Goal: Task Accomplishment & Management: Complete application form

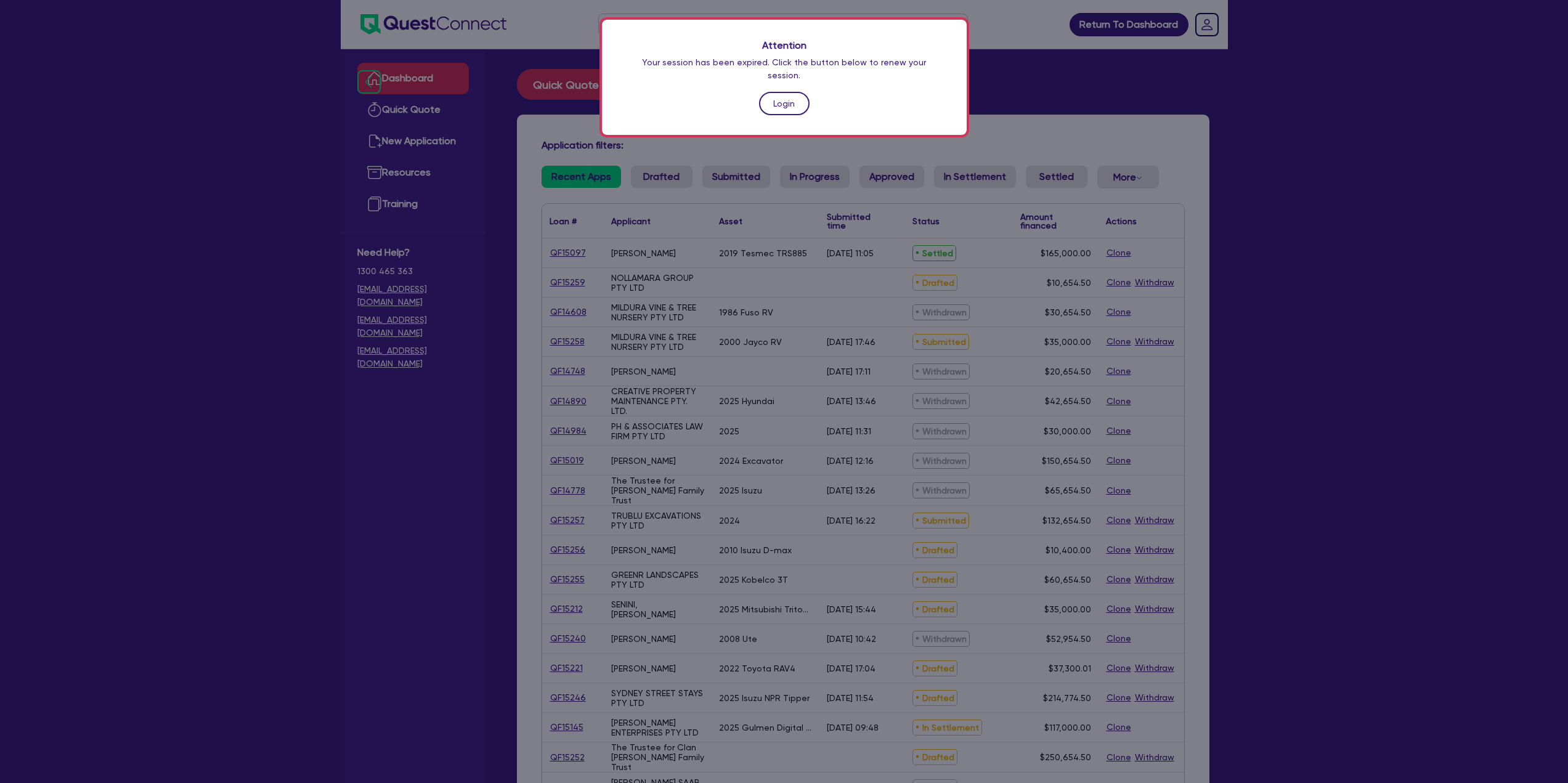
click at [784, 92] on link "Login" at bounding box center [784, 103] width 50 height 23
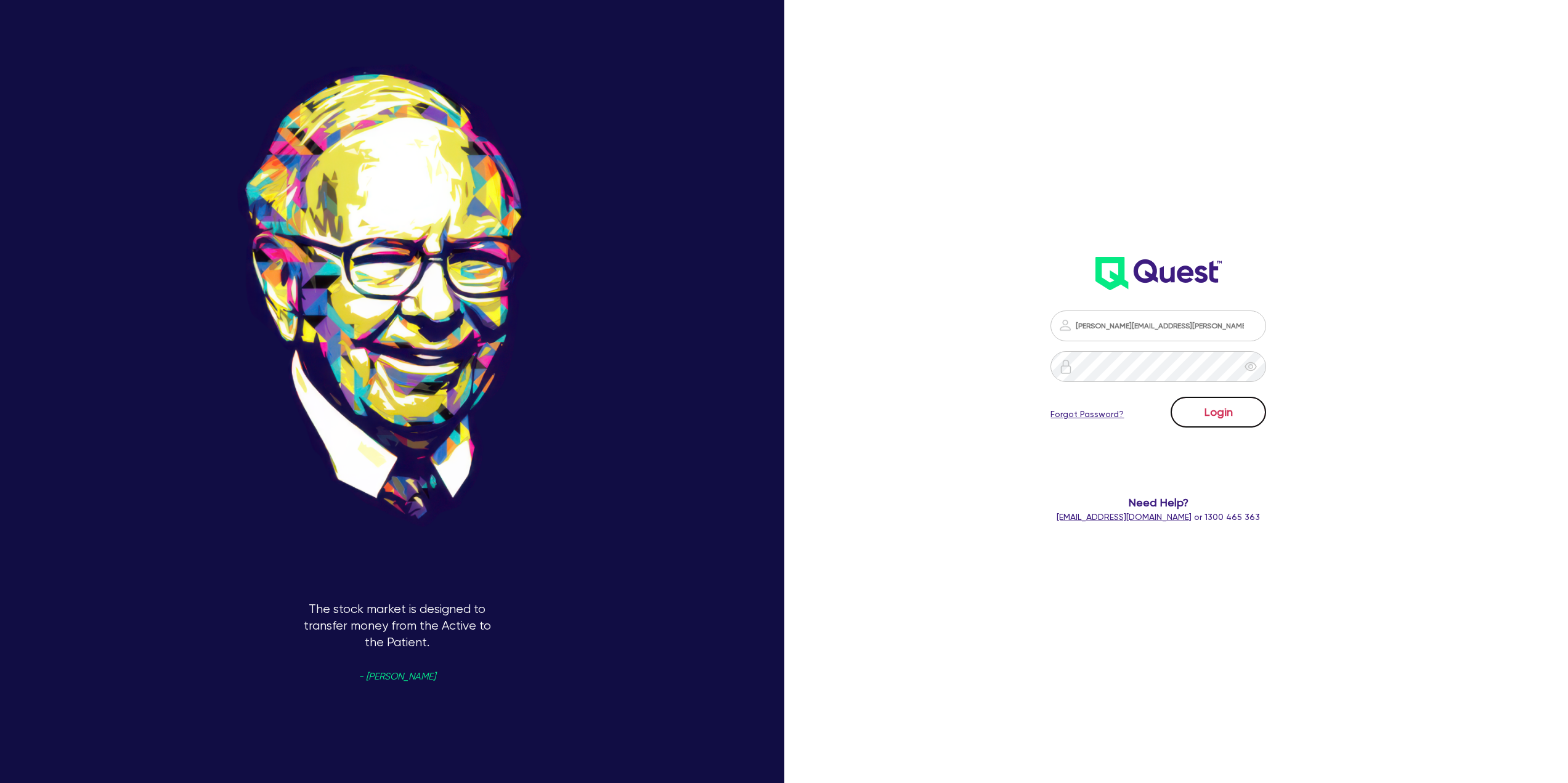
click at [1215, 423] on button "Login" at bounding box center [1217, 412] width 96 height 31
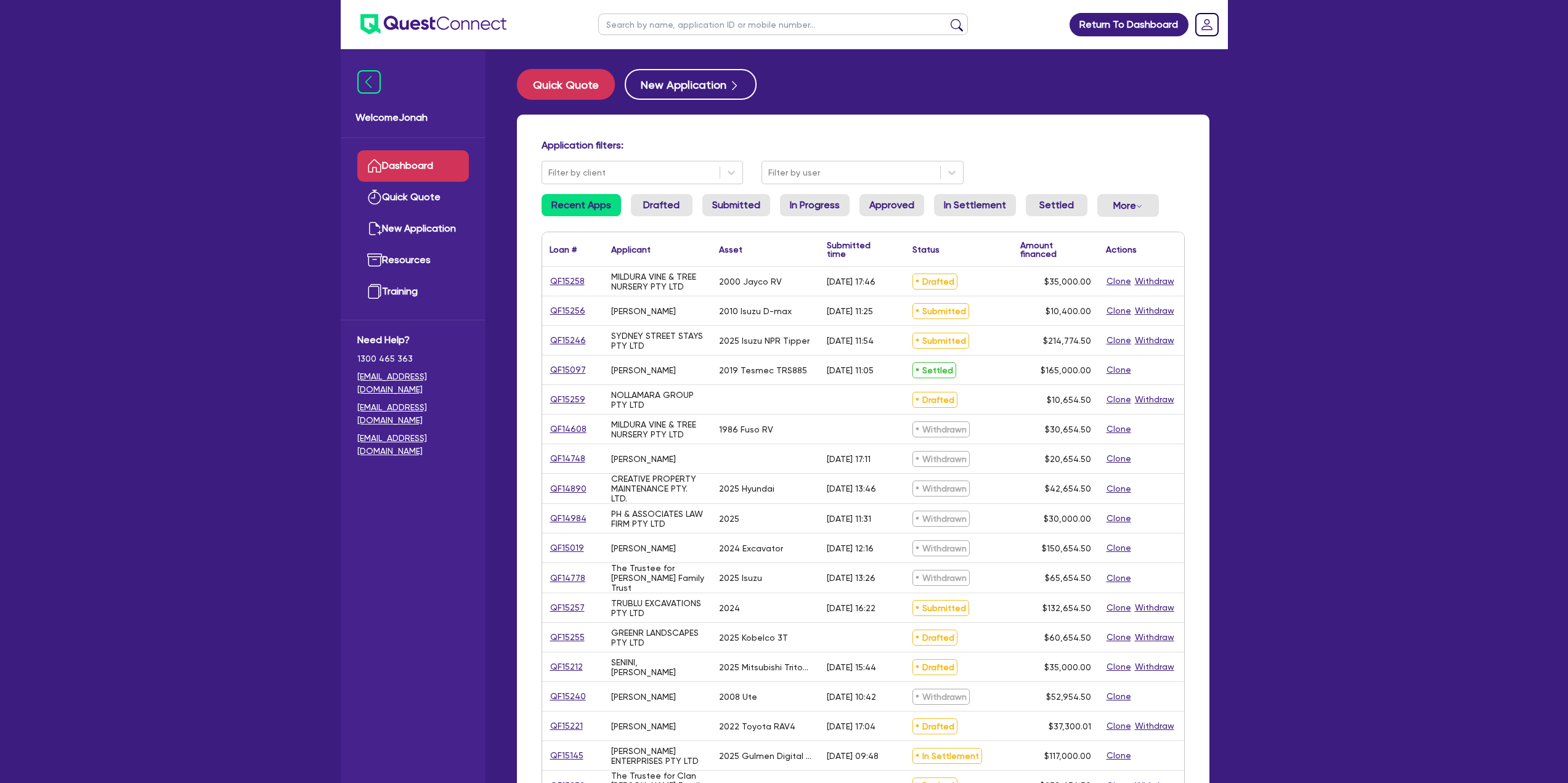
click at [656, 33] on input "text" at bounding box center [783, 24] width 370 height 21
type input "s"
type input "[PERSON_NAME]"
click at [963, 25] on button "submit" at bounding box center [956, 27] width 19 height 18
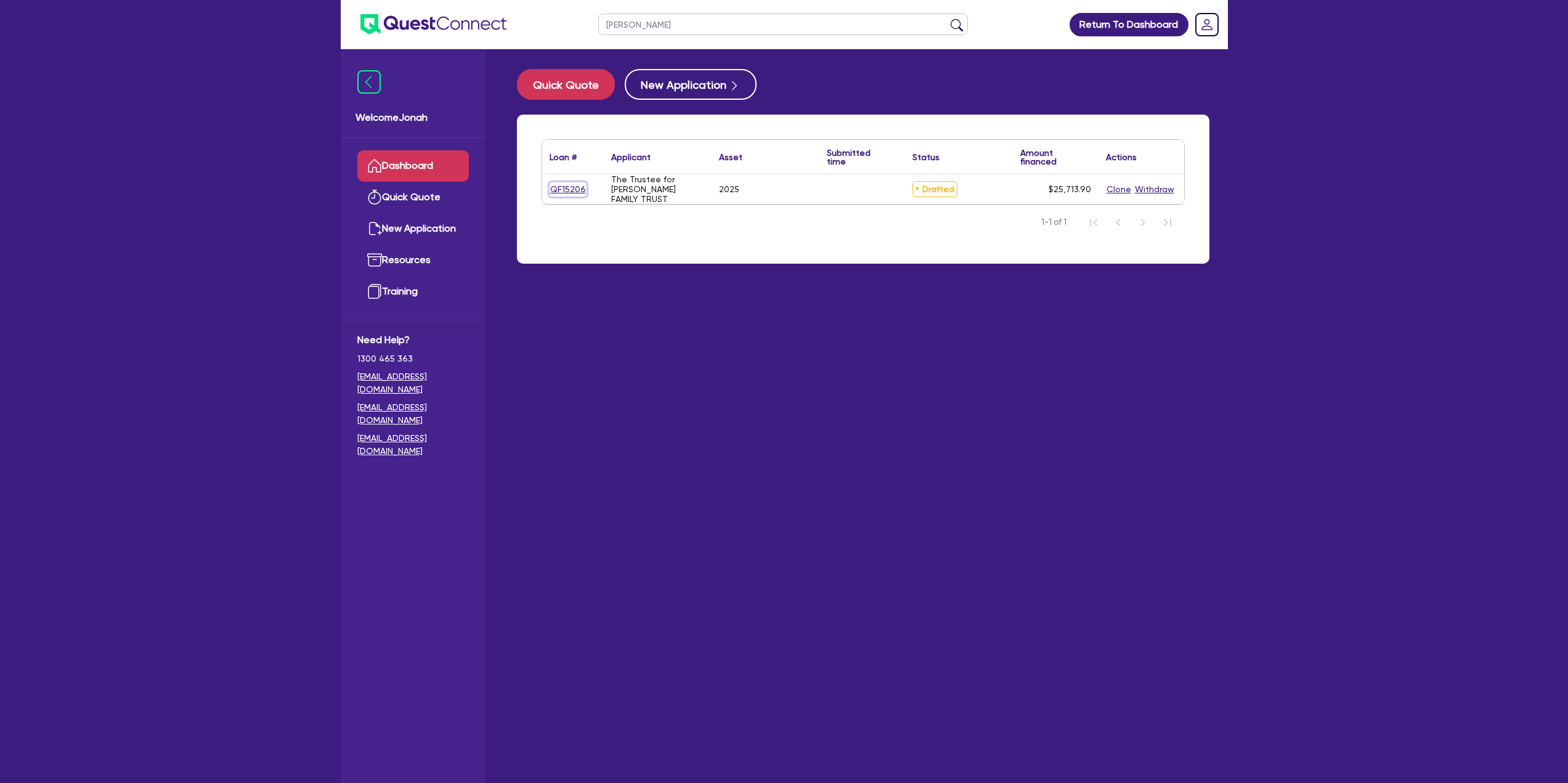
click at [577, 190] on link "QF15206" at bounding box center [568, 189] width 37 height 14
select select "SECONDARY_ASSETS"
select select "GENERATORS_AND_COMPRESSORS"
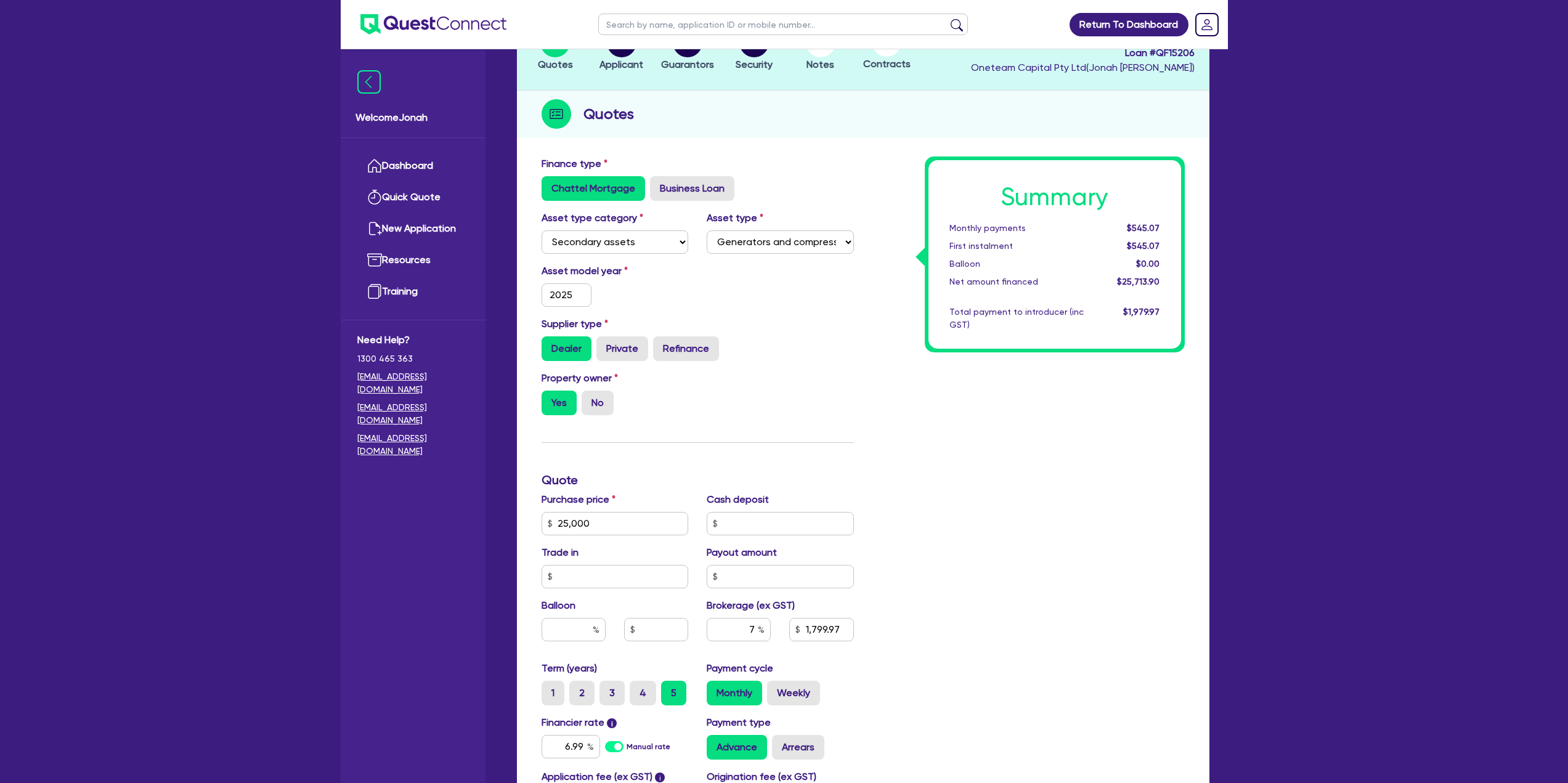
scroll to position [185, 0]
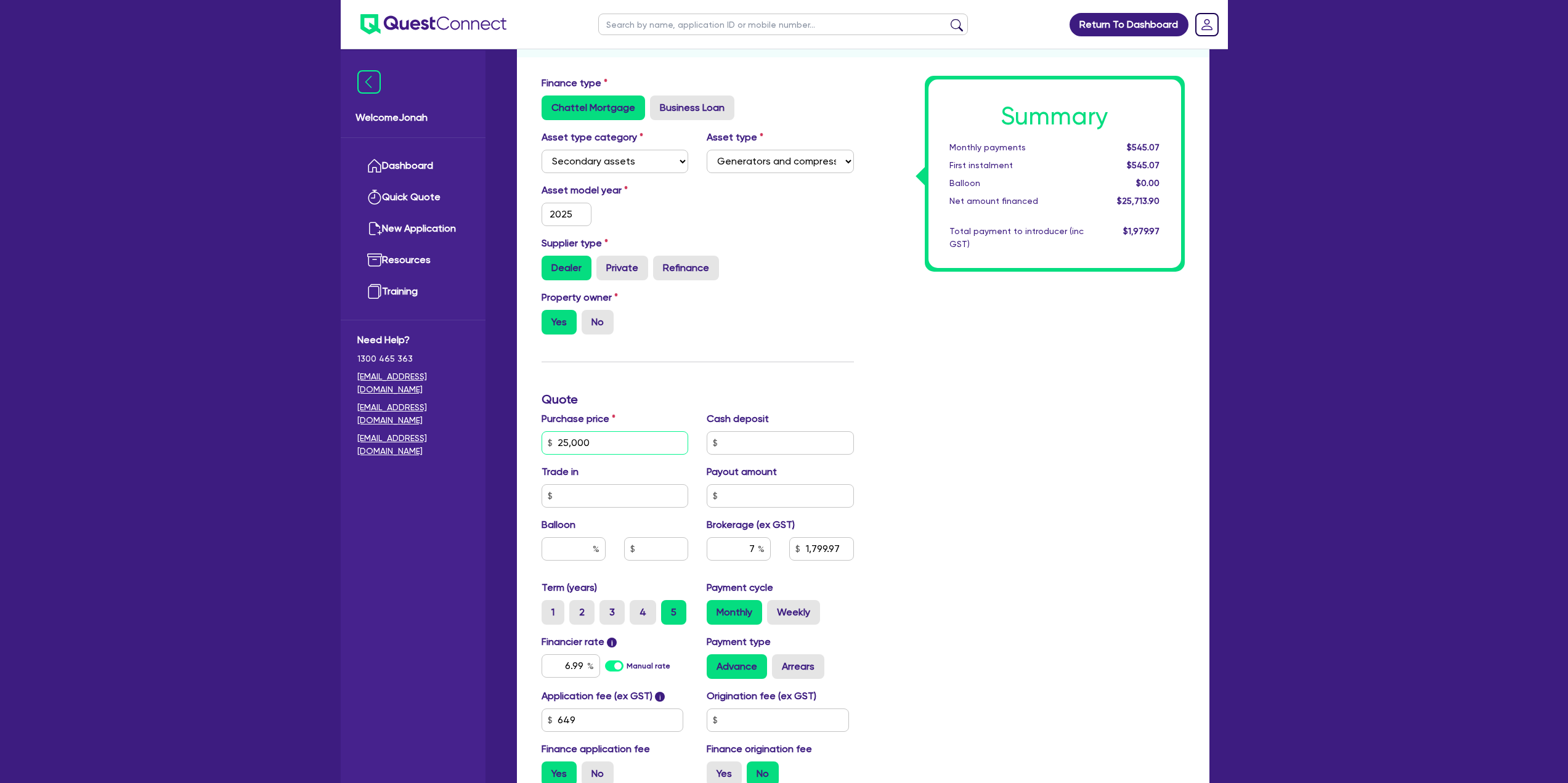
click at [567, 445] on input "25,000" at bounding box center [615, 443] width 147 height 23
type input "20,000"
click at [992, 503] on div "Summary Monthly payments $545.07 First instalment $545.07 Balloon $0.00 Net amo…" at bounding box center [1028, 436] width 331 height 721
type input "1,449.97"
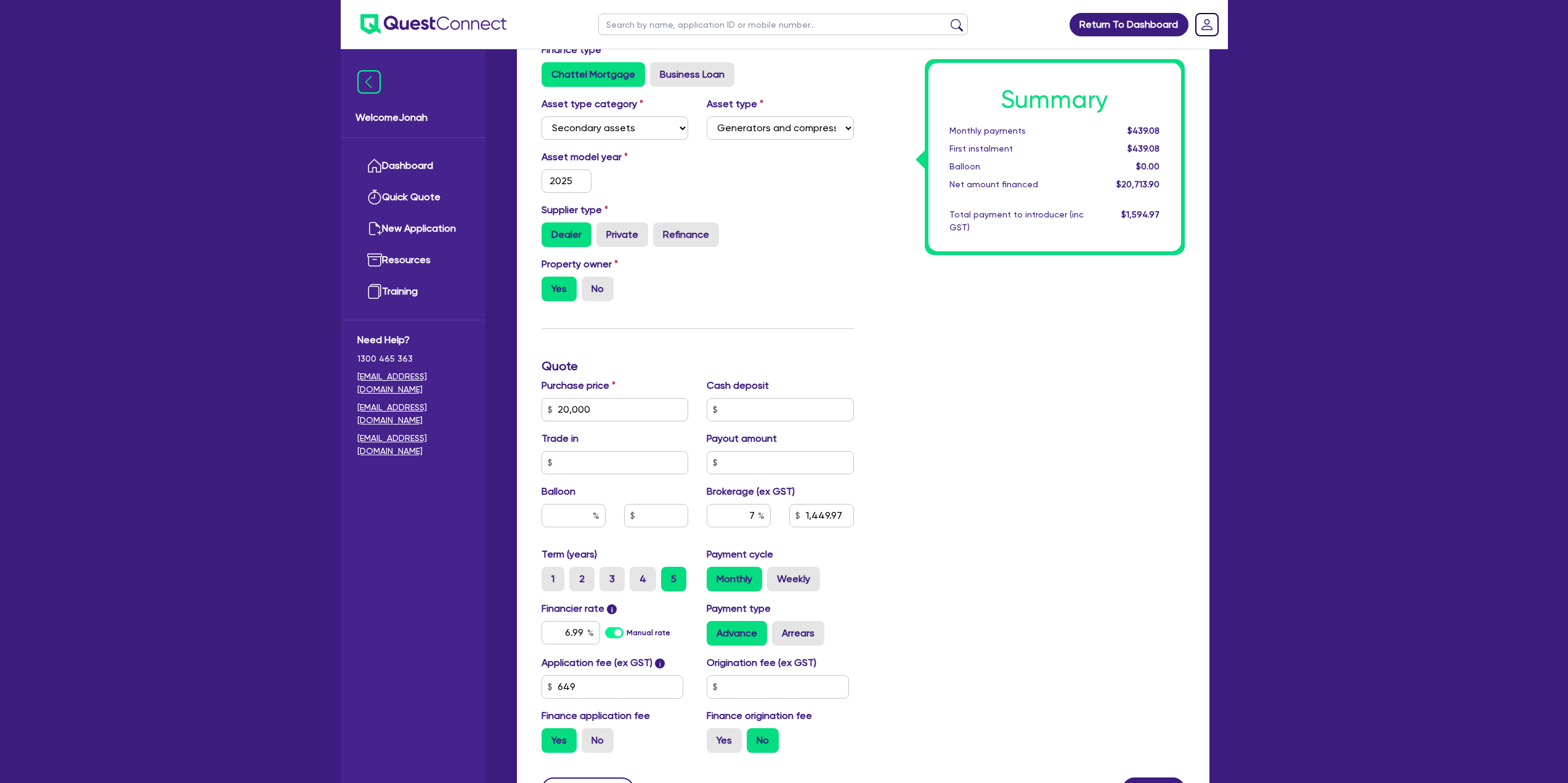
scroll to position [247, 0]
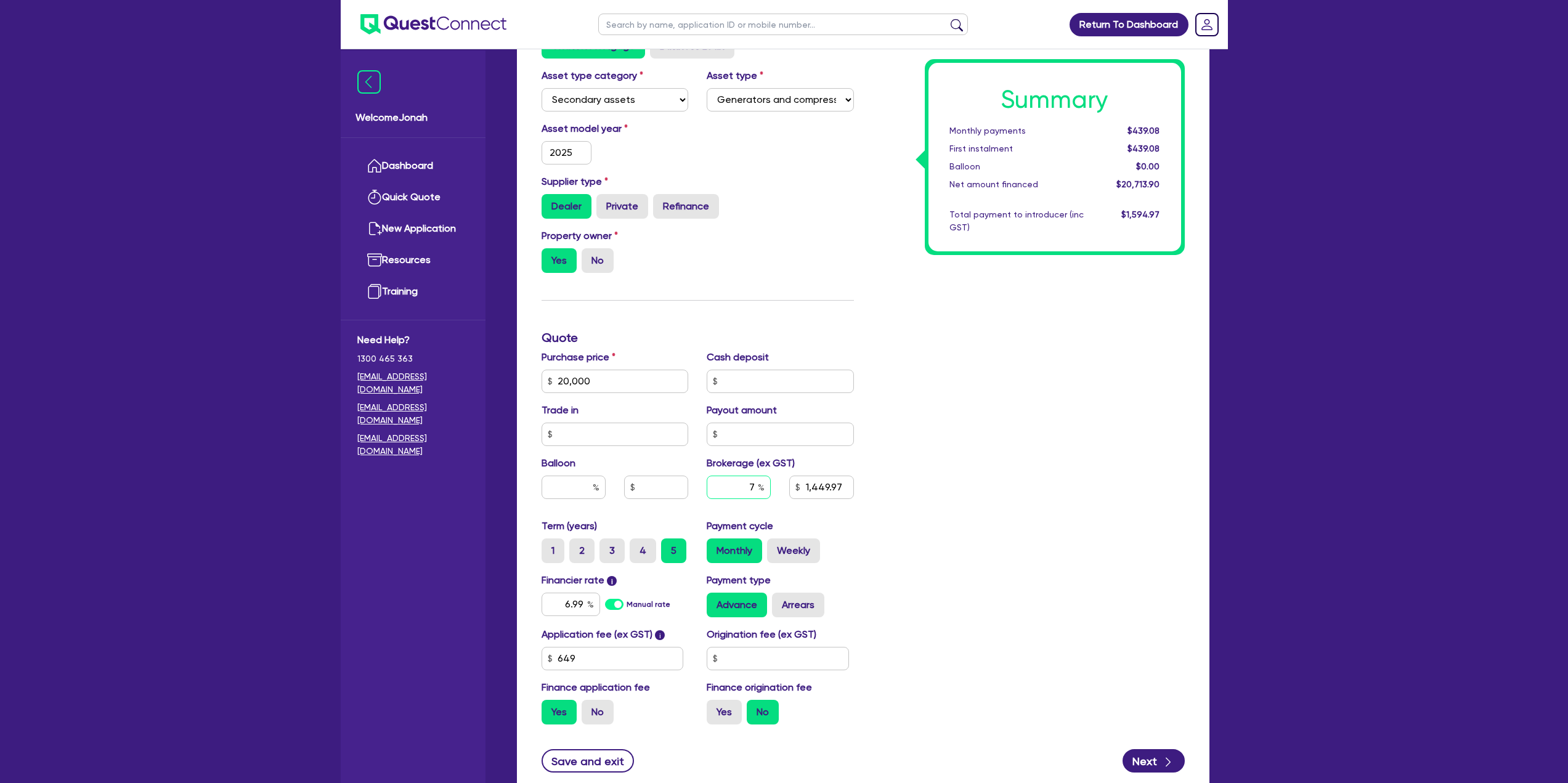
click at [755, 497] on input "7" at bounding box center [738, 487] width 64 height 23
type input "8"
click at [966, 522] on div "Summary Monthly payments $439.08 First instalment $439.08 Balloon $0.00 Net amo…" at bounding box center [1028, 374] width 331 height 721
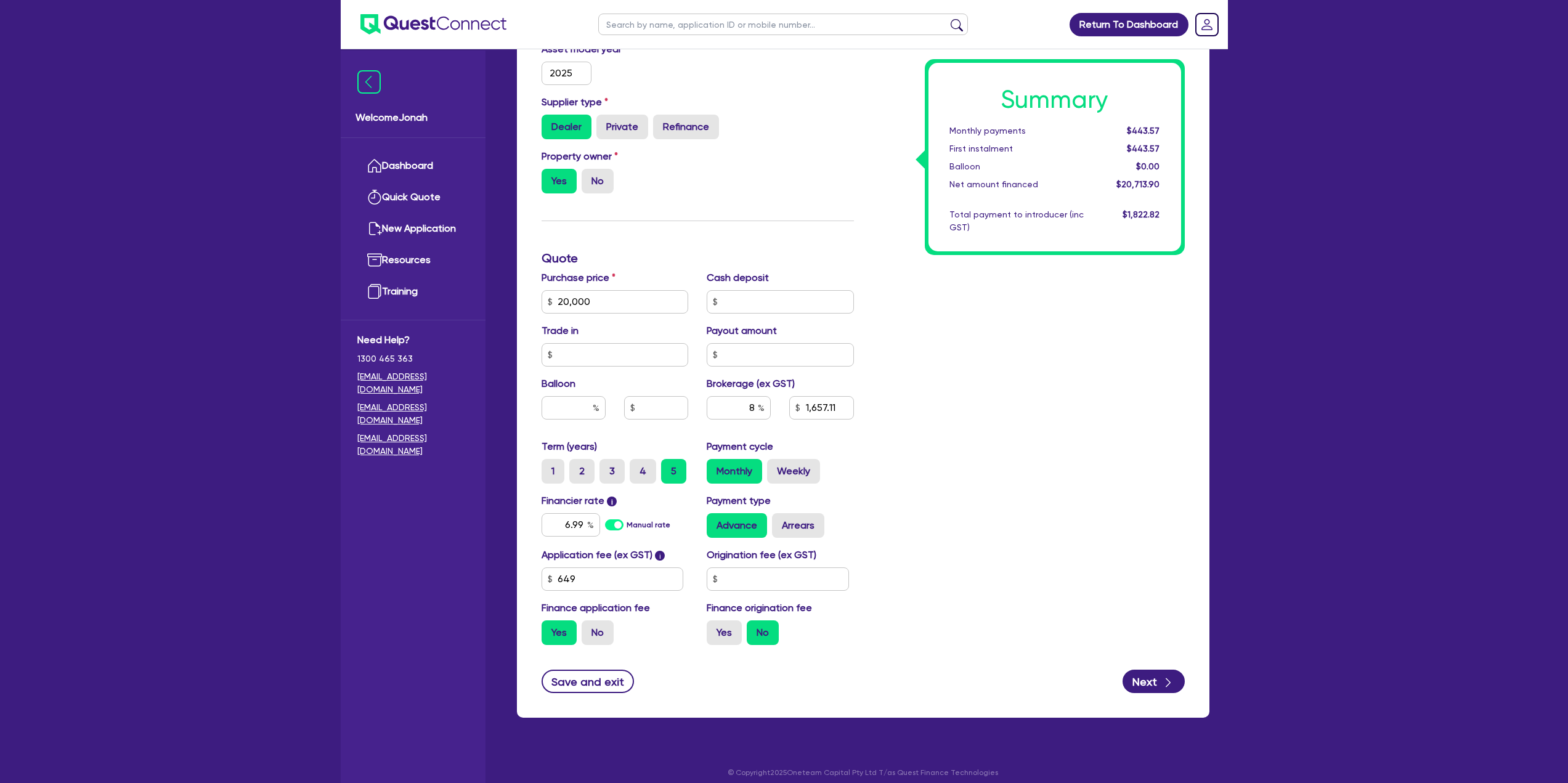
scroll to position [336, 0]
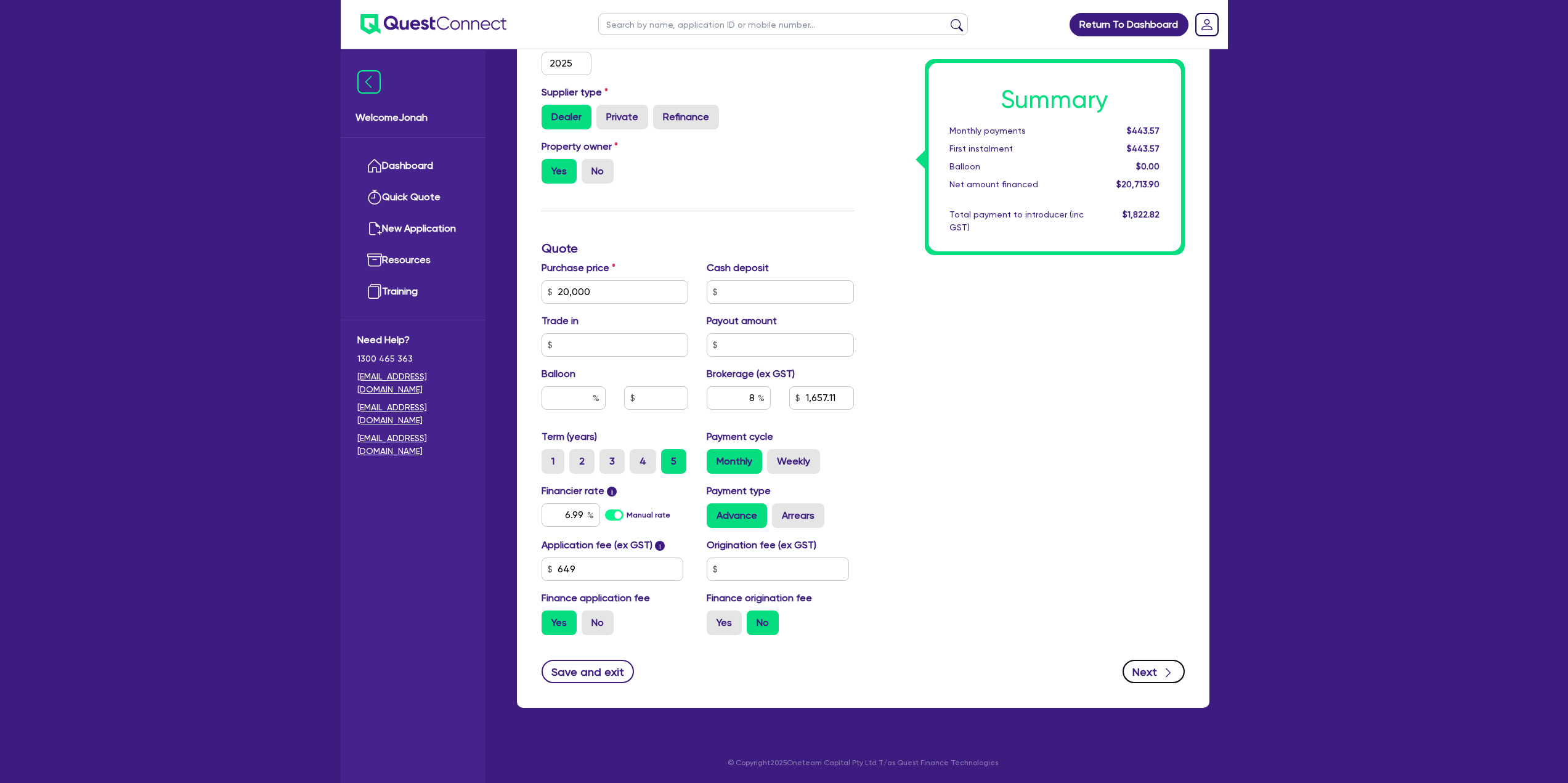
click at [1145, 671] on button "Next" at bounding box center [1153, 672] width 62 height 23
type input "1,657.11"
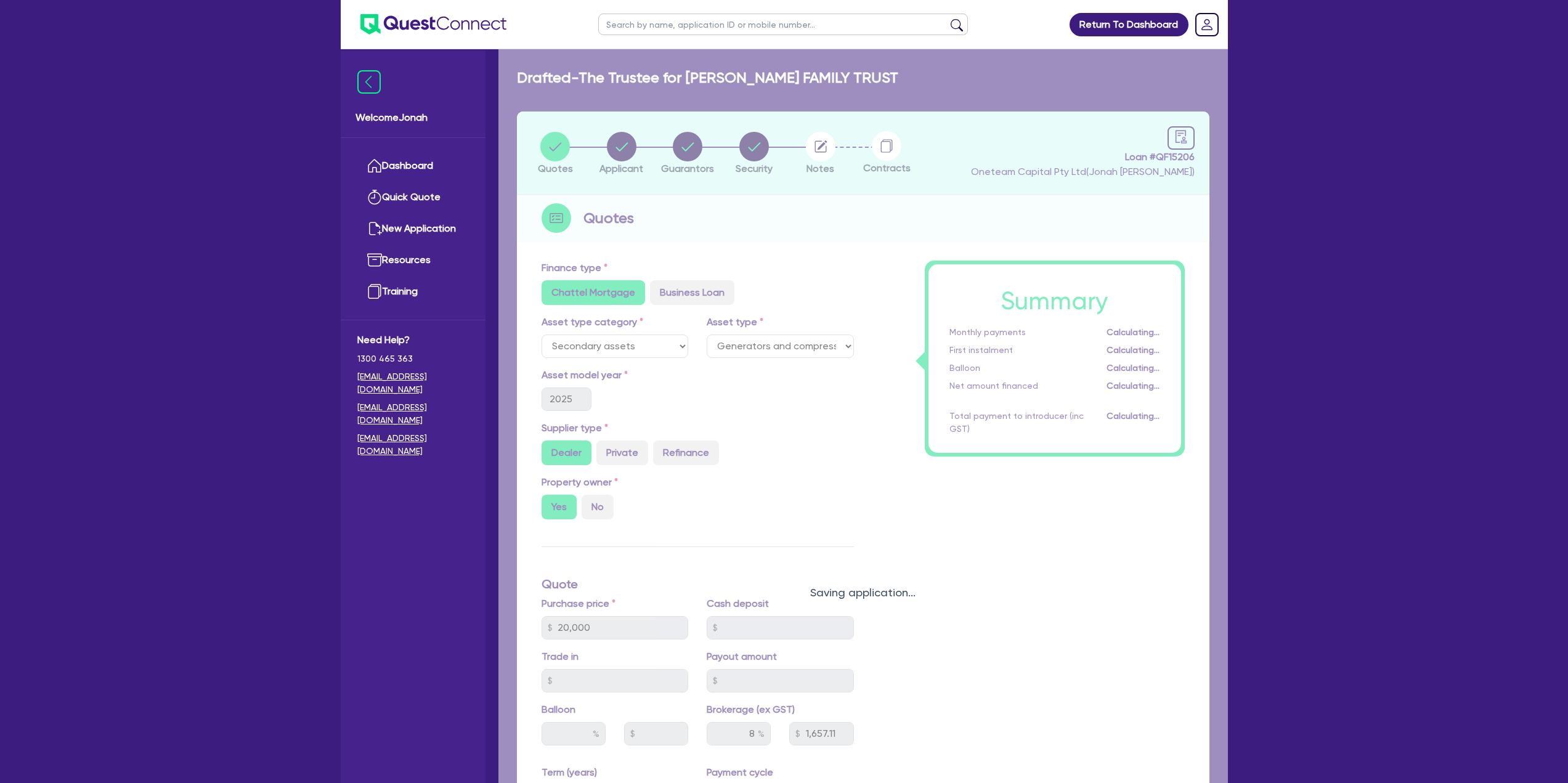
select select "TRUST"
select select "COMPANY"
select select "BUILDING_CONSTRUCTION"
select select "TRADES_SERVICES_CONSUMERS"
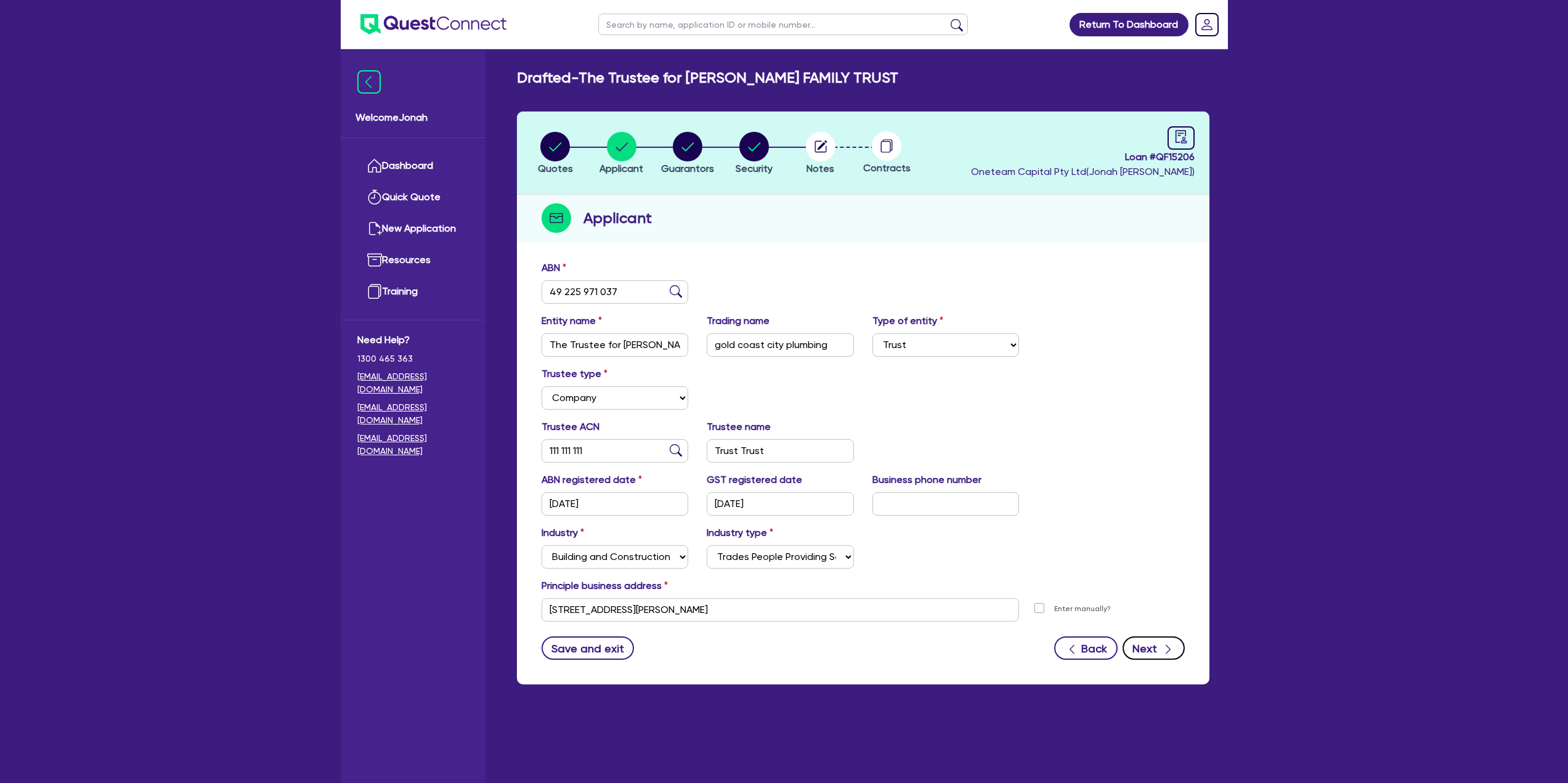
click at [1168, 655] on icon "button" at bounding box center [1167, 649] width 12 height 12
select select "MR"
select select "QLD"
select select "MARRIED"
select select "PROPERTY"
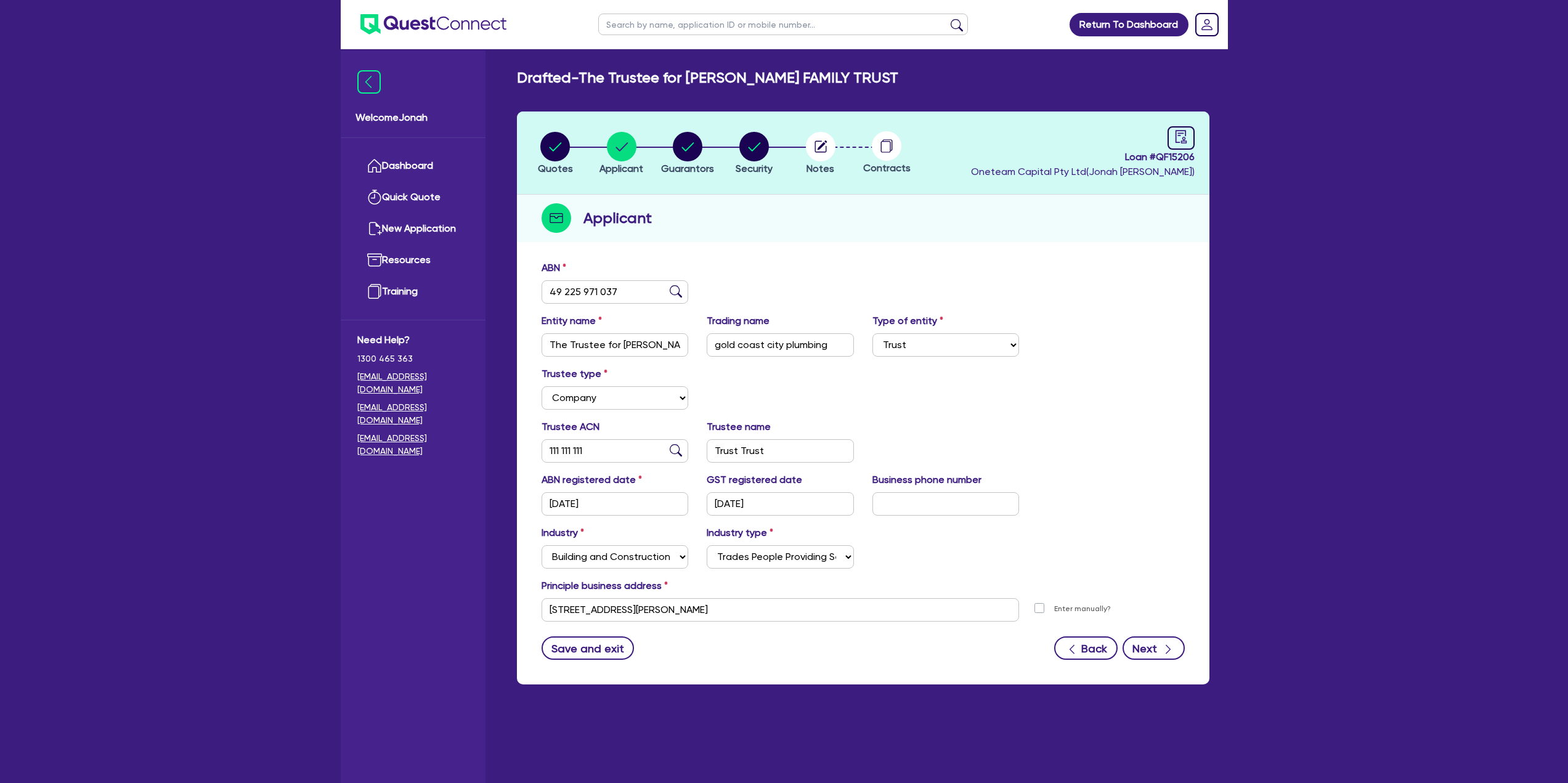
select select "VEHICLE"
select select "MORTGAGE"
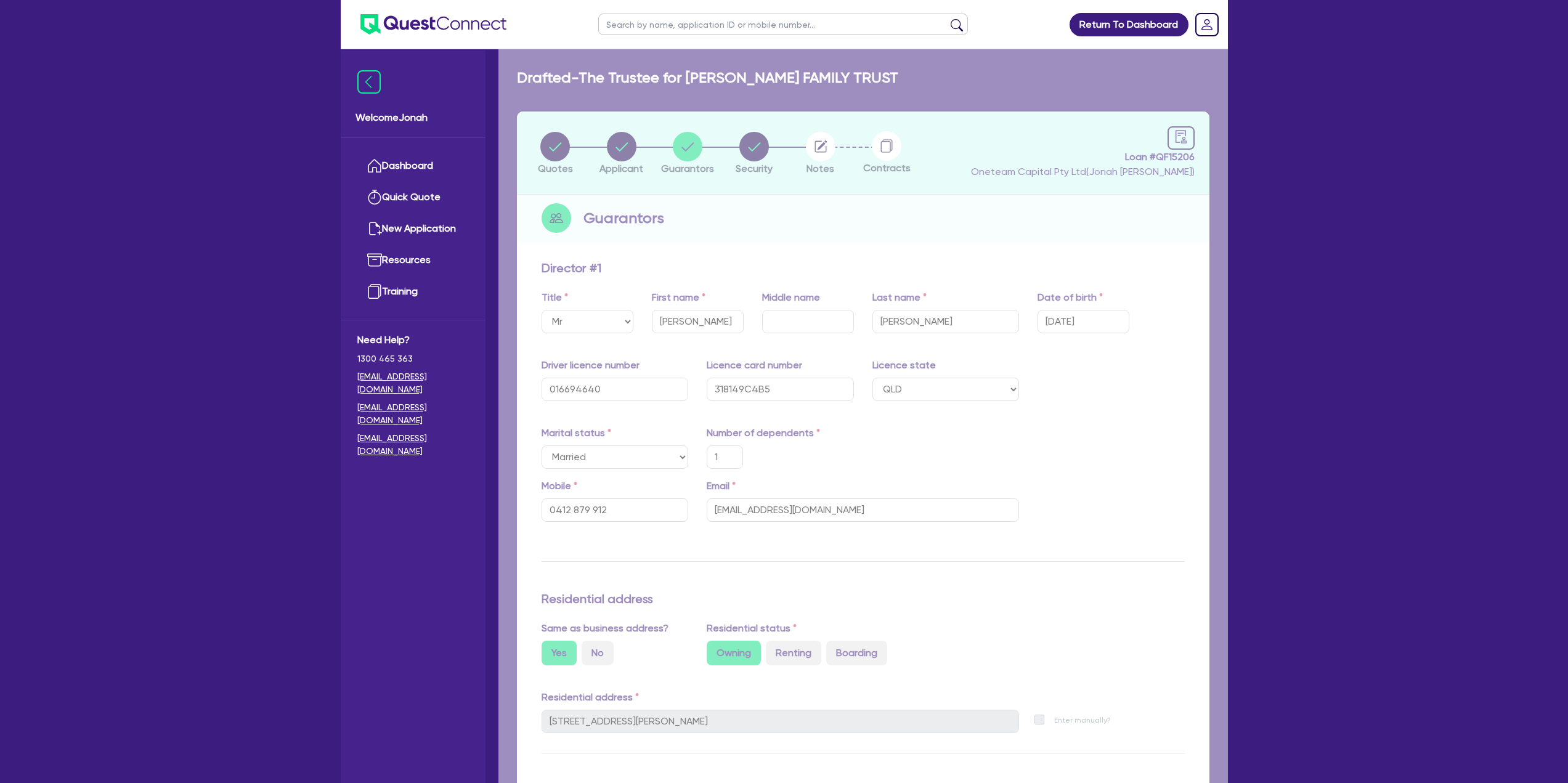
type input "1"
type input "0412 879 912"
type input "1,800,000"
type input "10,000"
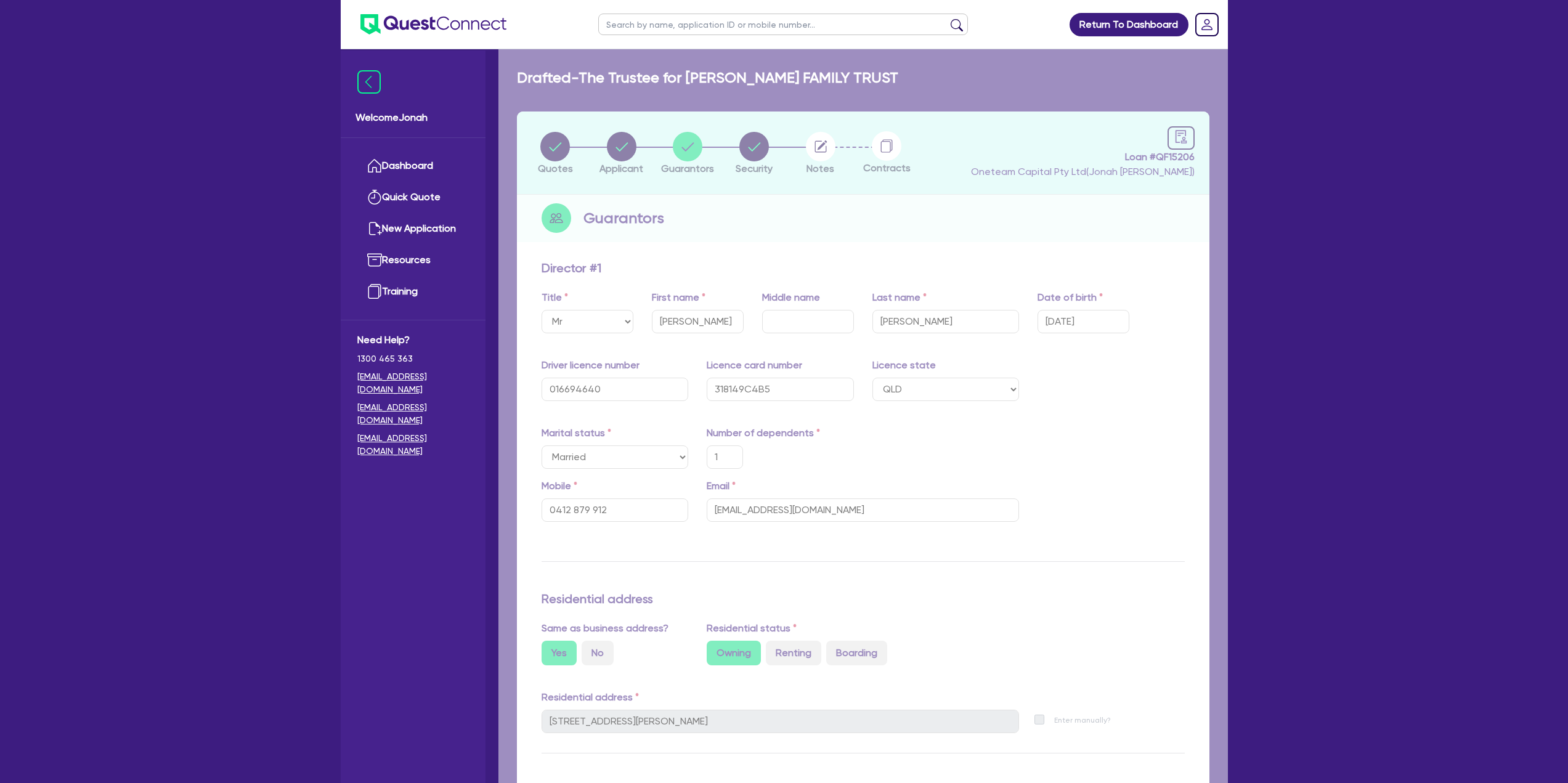
type input "10,000"
type input "470,000"
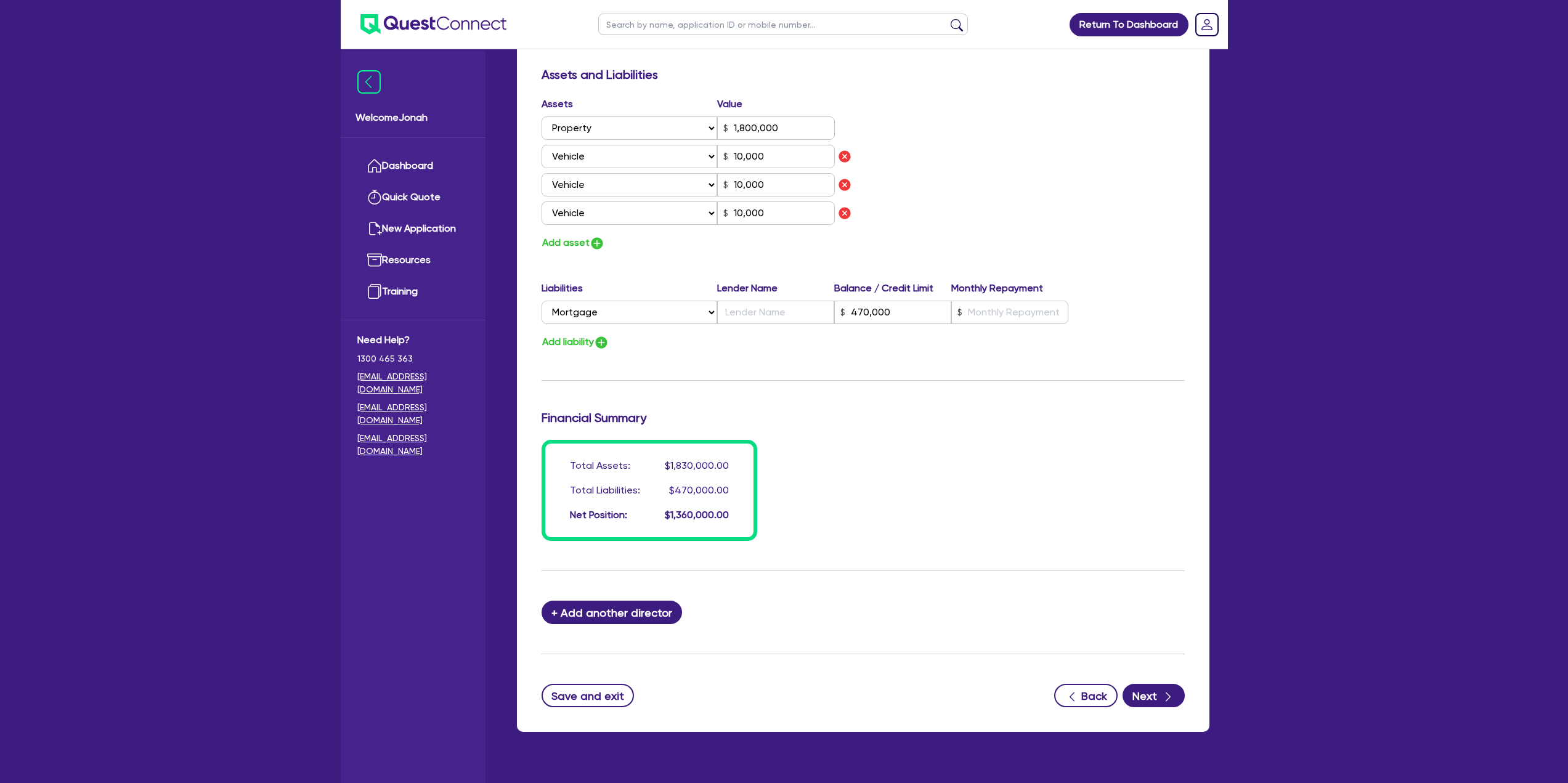
scroll to position [739, 0]
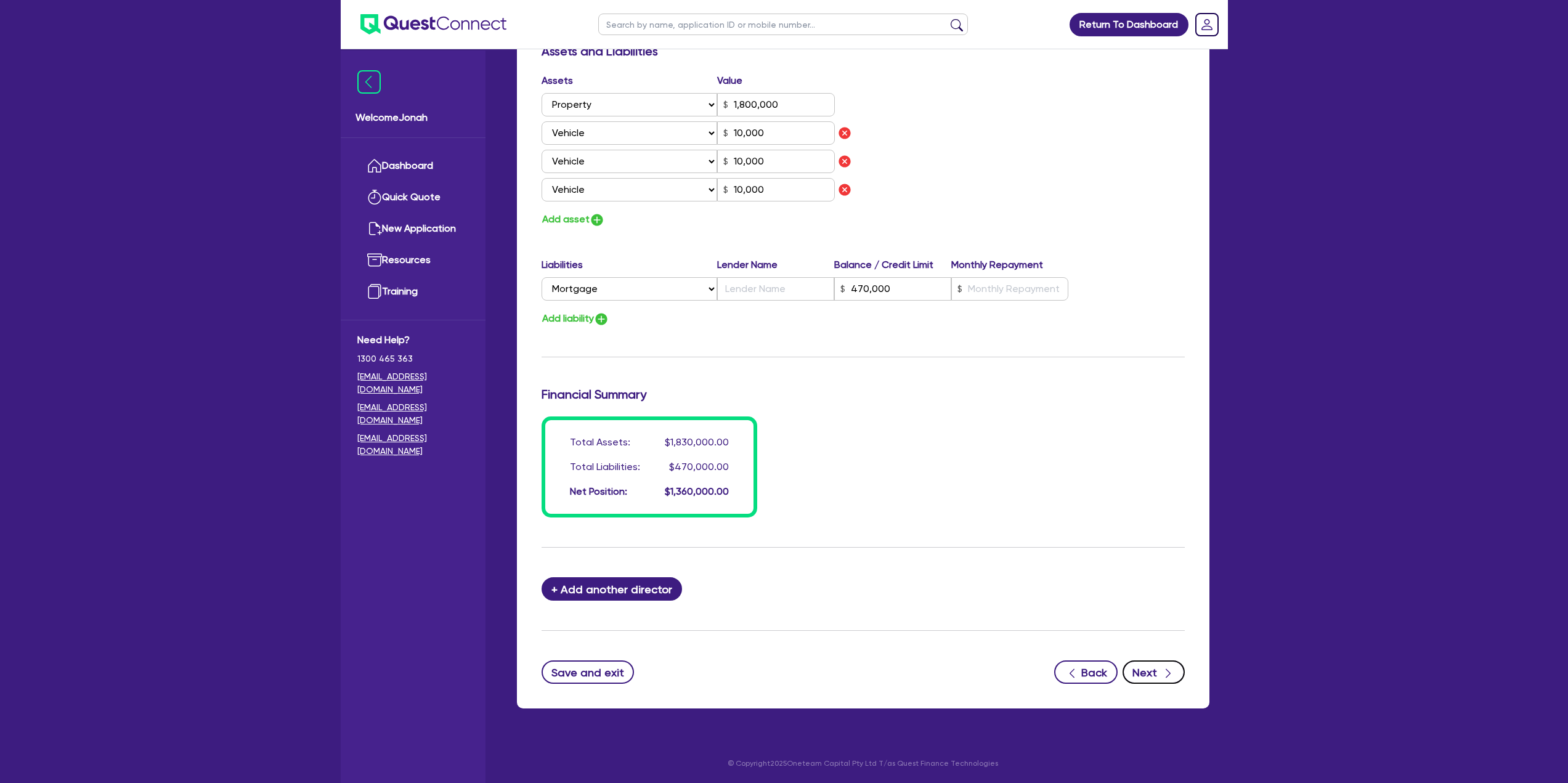
click at [1166, 678] on icon "button" at bounding box center [1167, 673] width 12 height 12
select select "SECONDARY_ASSETS"
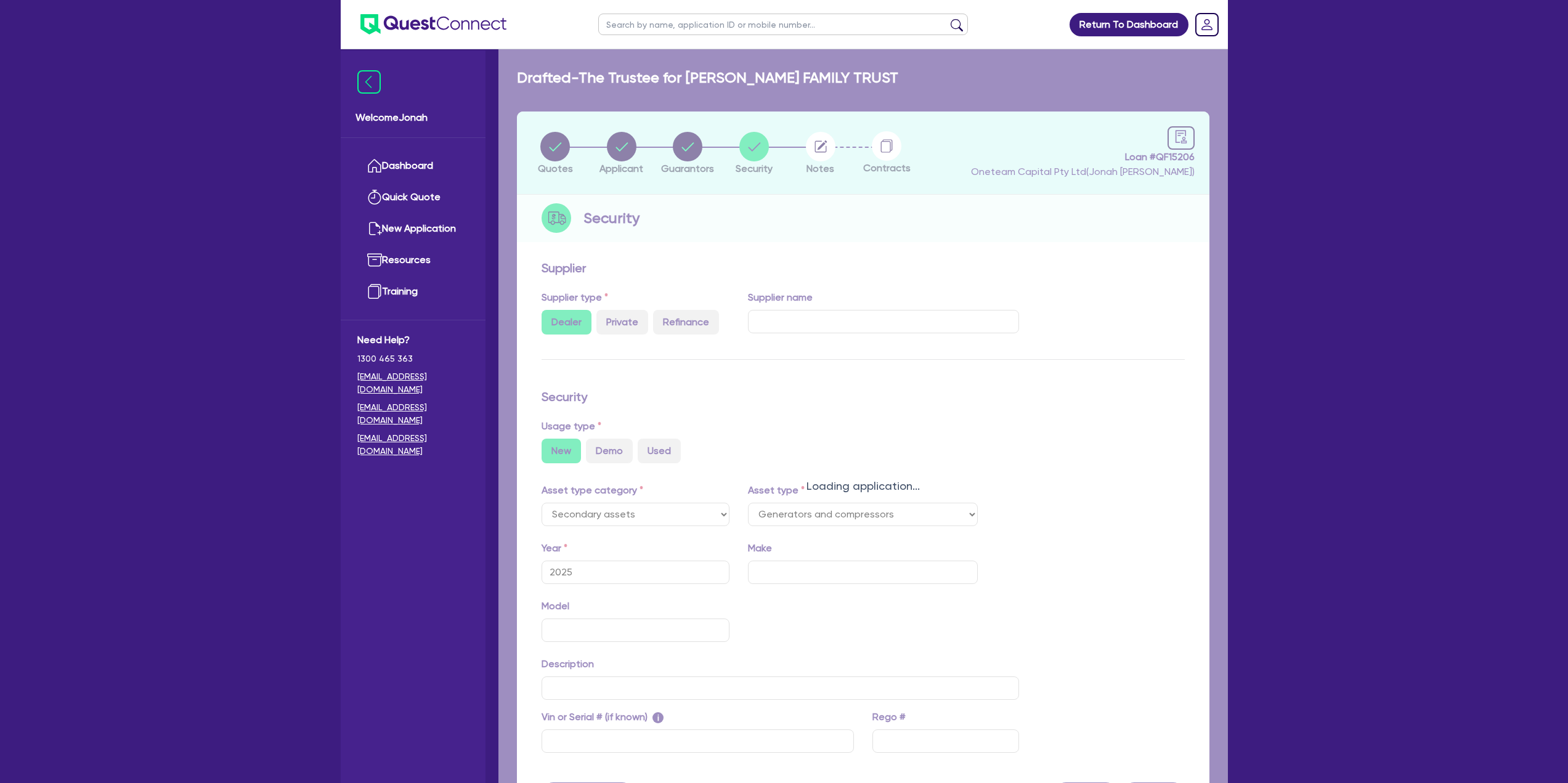
select select "GENERATORS_AND_COMPRESSORS"
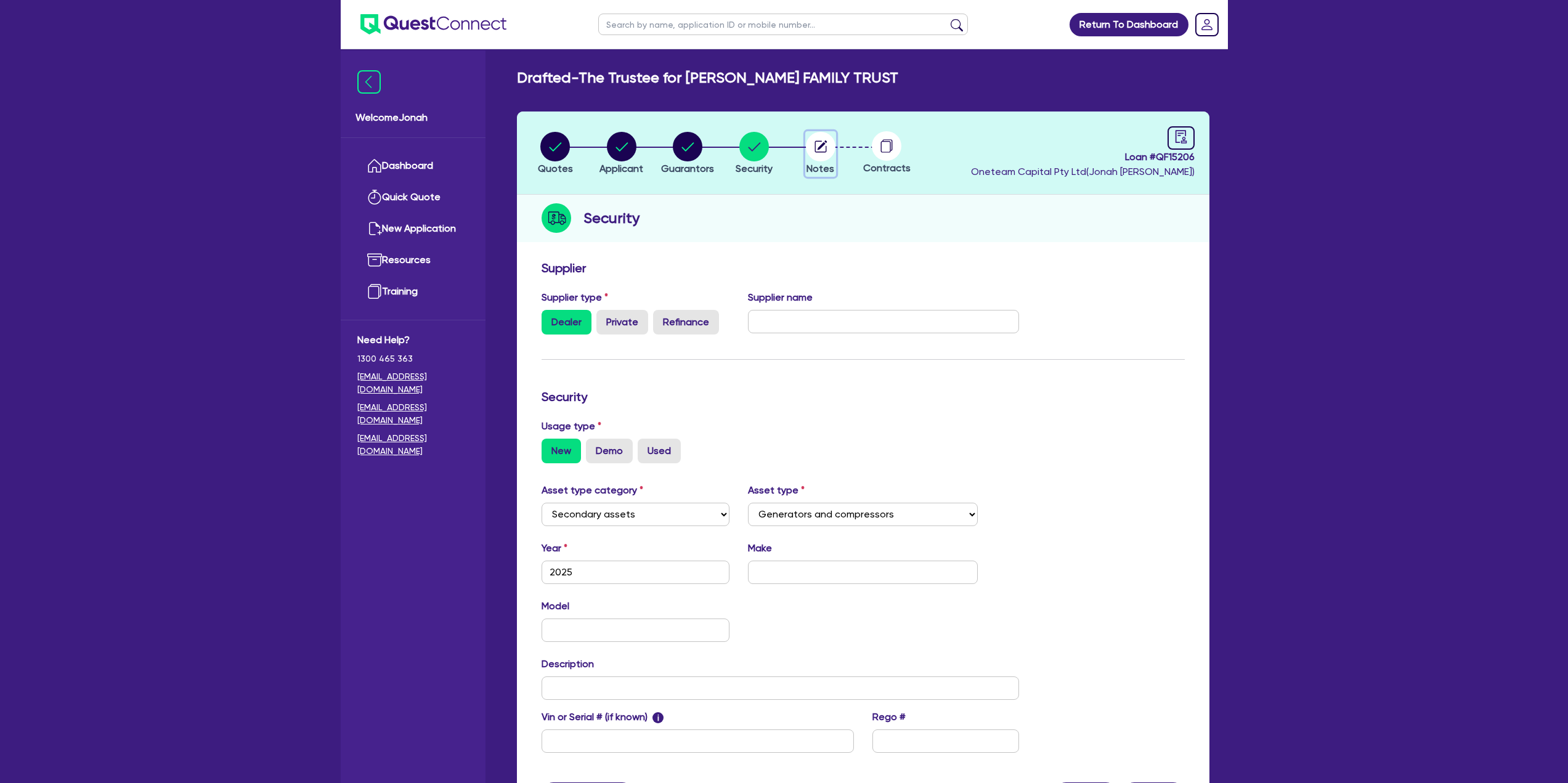
click at [818, 160] on circle "button" at bounding box center [821, 147] width 30 height 30
select select "Other"
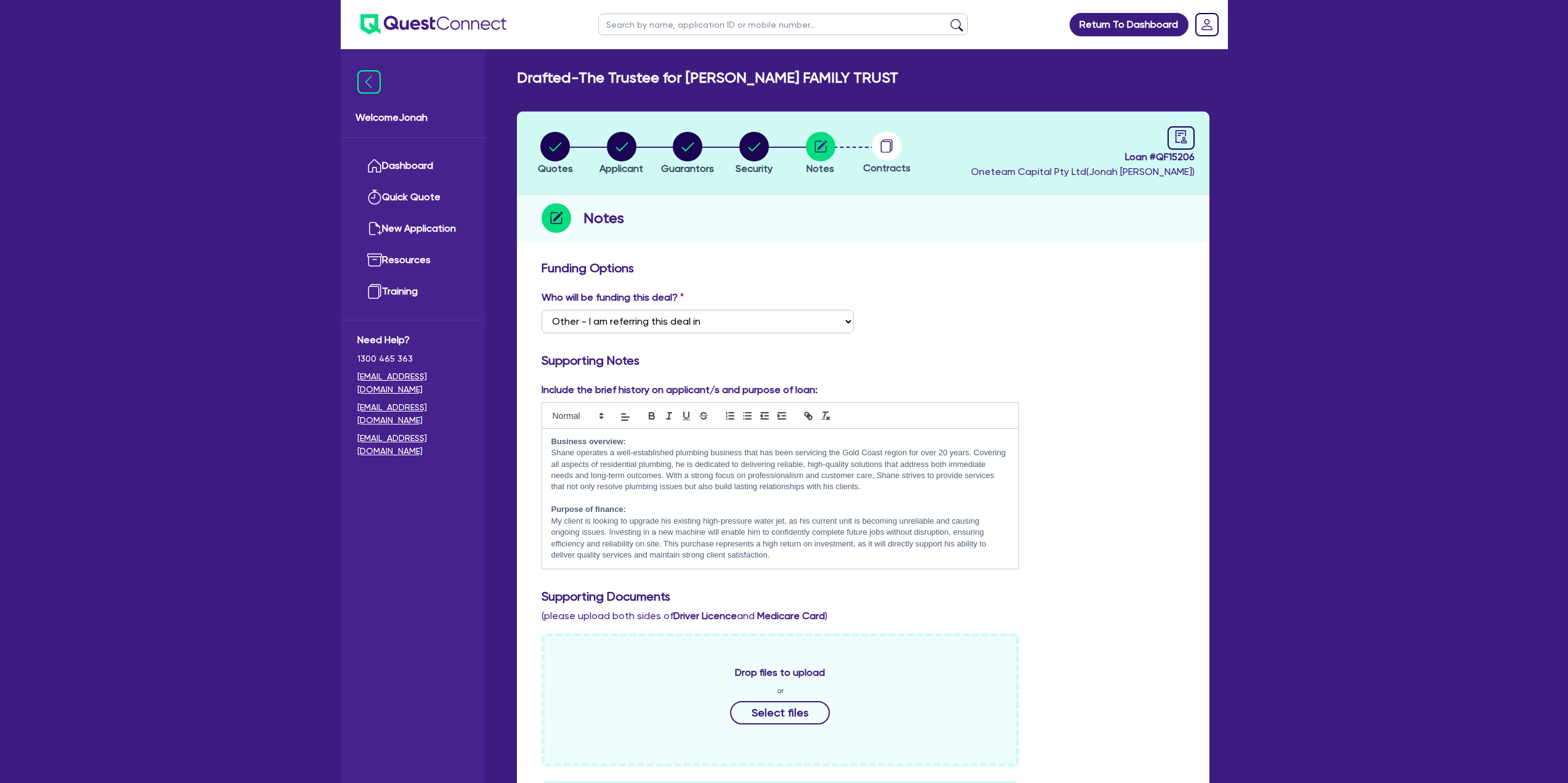
click at [737, 81] on h2 "Drafted - The Trustee for [PERSON_NAME] FAMILY TRUST" at bounding box center [707, 77] width 381 height 18
click at [867, 69] on main "Drafted - The Trustee for [PERSON_NAME] FAMILY TRUST Quotes Applicant [GEOGRAPH…" at bounding box center [862, 641] width 730 height 1185
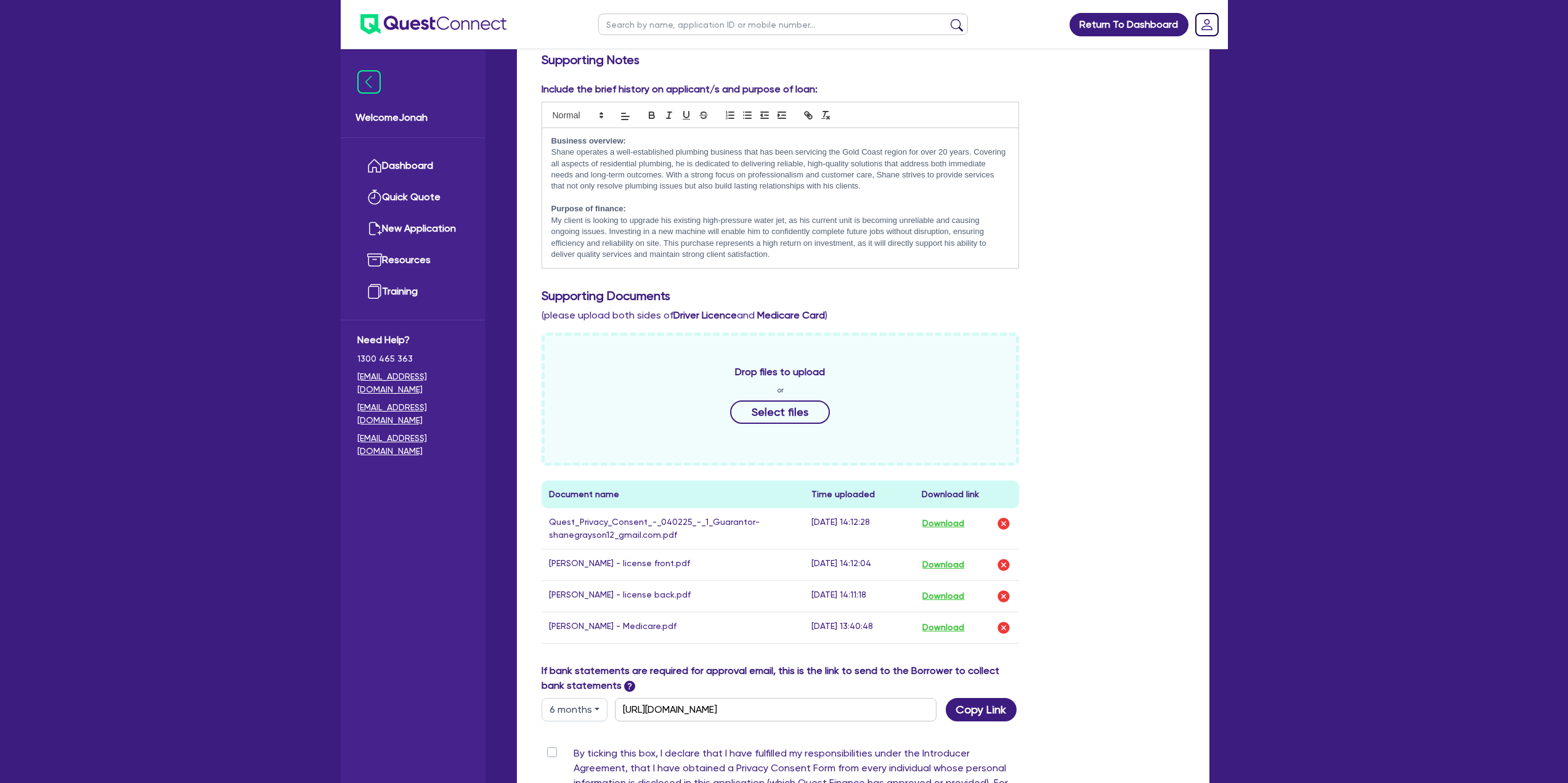
scroll to position [370, 0]
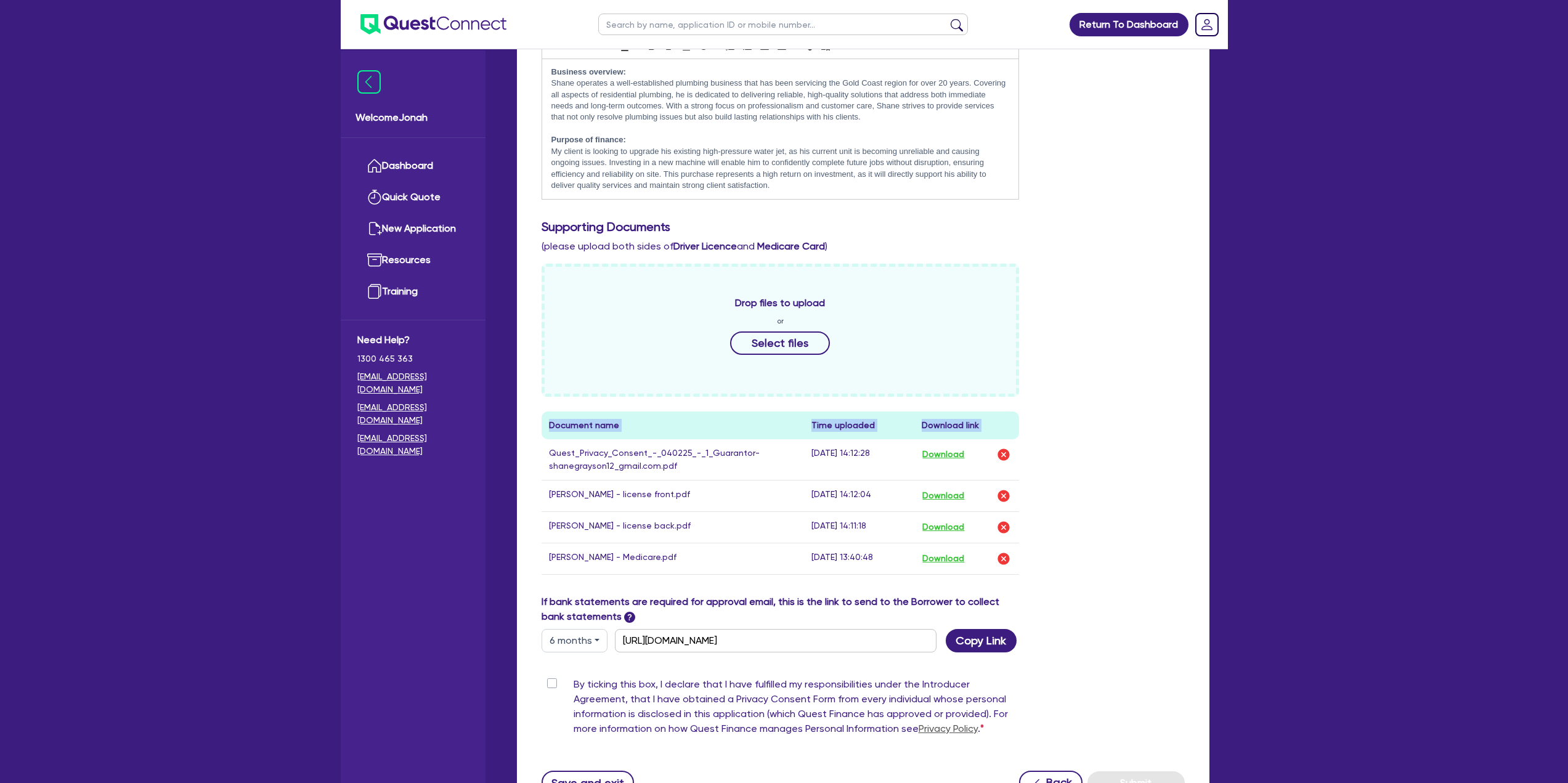
drag, startPoint x: 550, startPoint y: 452, endPoint x: 927, endPoint y: 568, distance: 394.4
click at [927, 568] on tbody "Quest_Privacy_Consent_-_040225_-_1_Guarantor-shanegrayson12_gmail.com.pdf [DATE…" at bounding box center [781, 507] width 478 height 135
click at [1078, 526] on div "Drop files to upload or Select files Document name Time uploaded Download link …" at bounding box center [863, 429] width 662 height 331
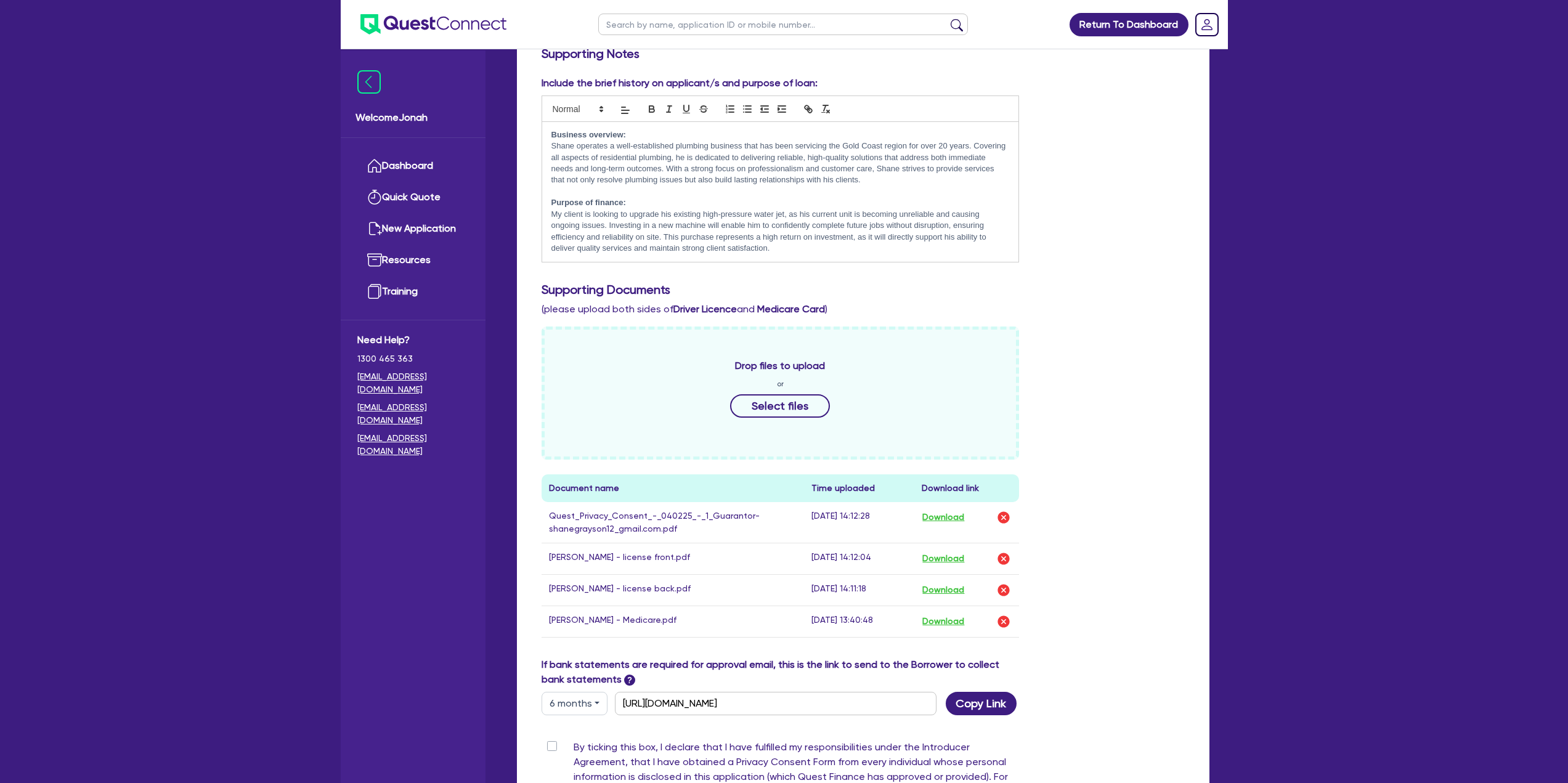
scroll to position [308, 0]
click at [818, 225] on p "﻿My client is looking to upgrade his existing high-pressure water jet, as his c…" at bounding box center [781, 230] width 458 height 45
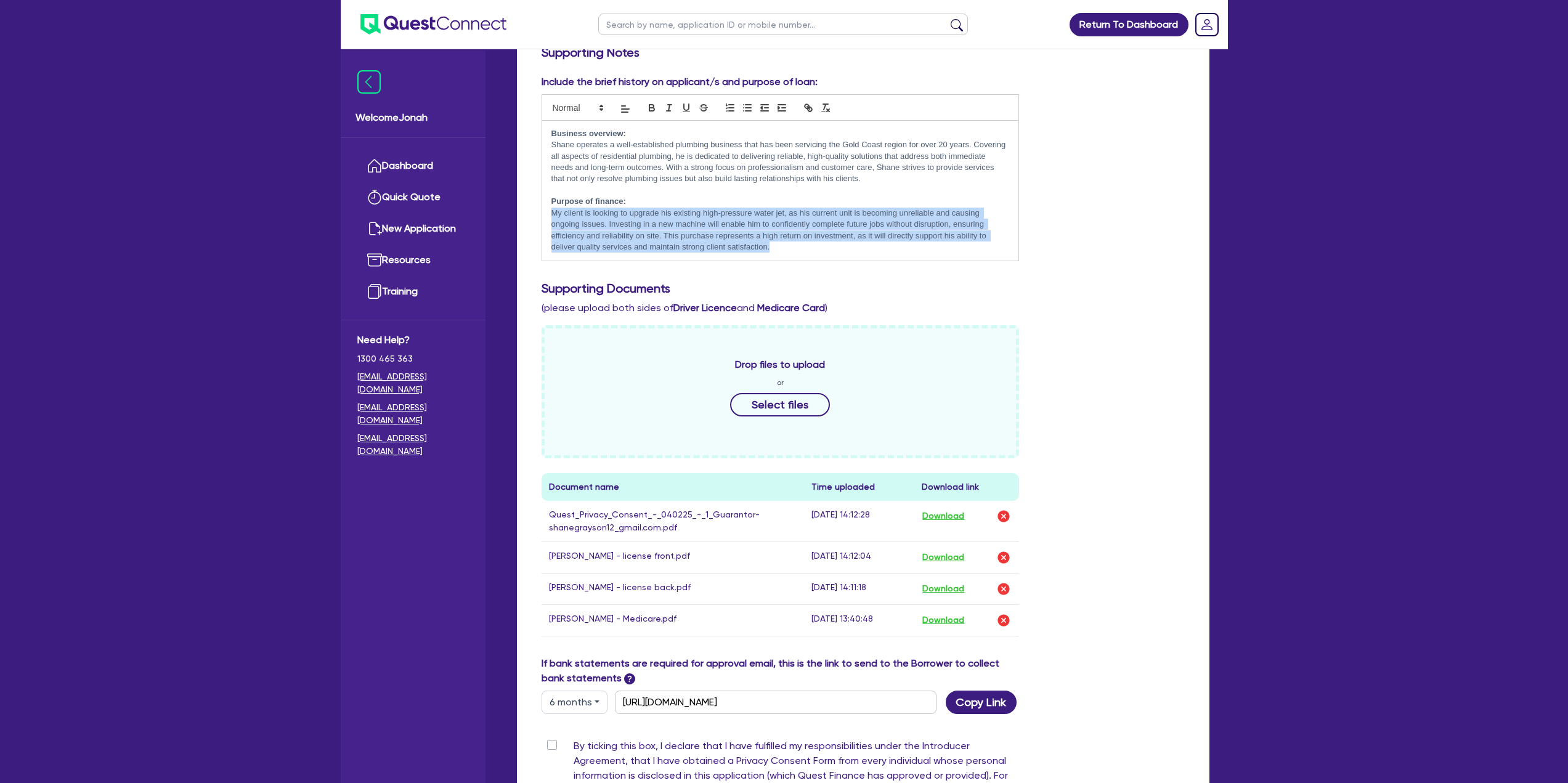
click at [818, 224] on p "﻿My client is looking to upgrade his existing high-pressure water jet, as his c…" at bounding box center [781, 230] width 458 height 45
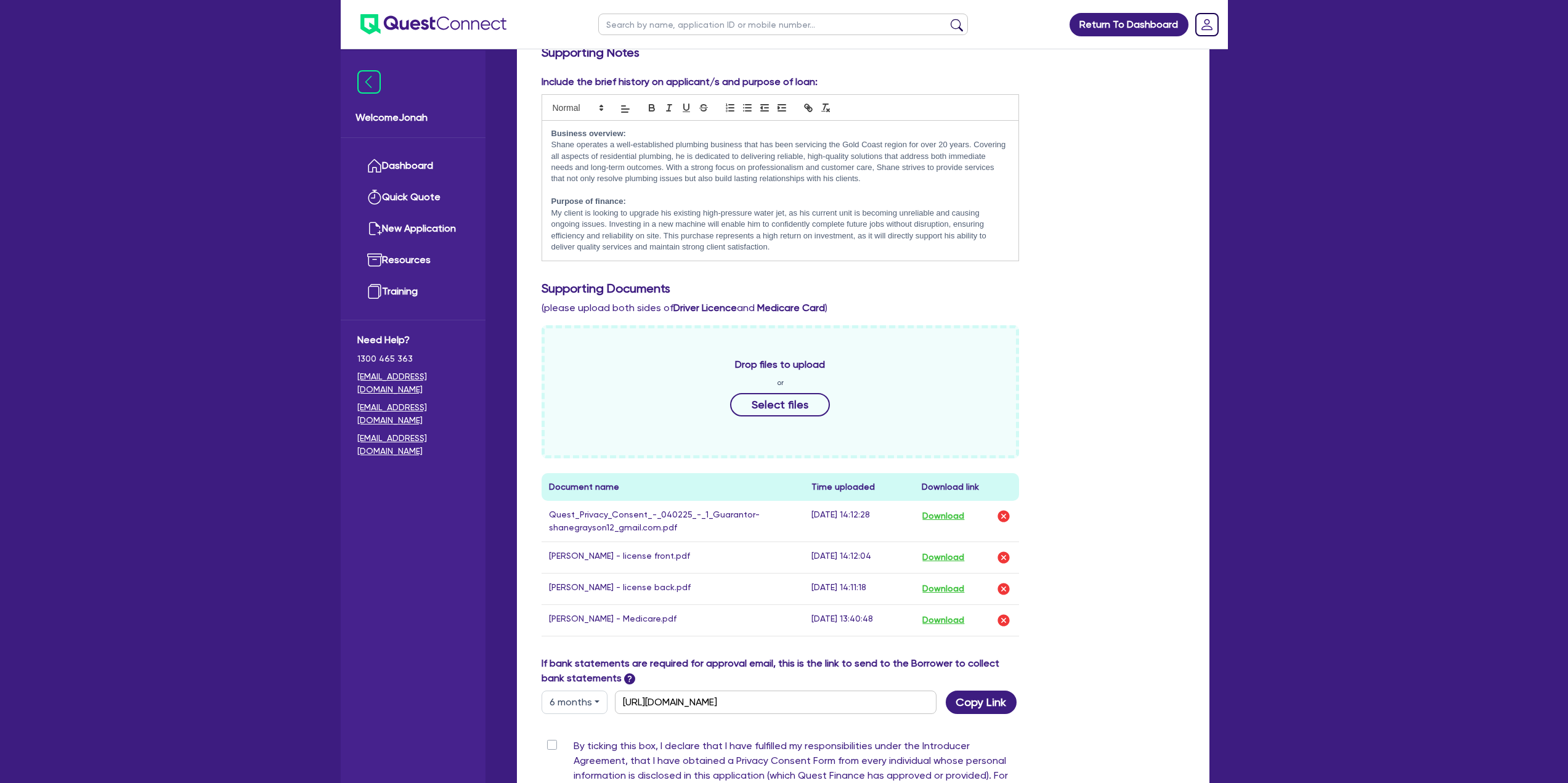
click at [846, 293] on h3 "Supporting Documents" at bounding box center [863, 289] width 644 height 15
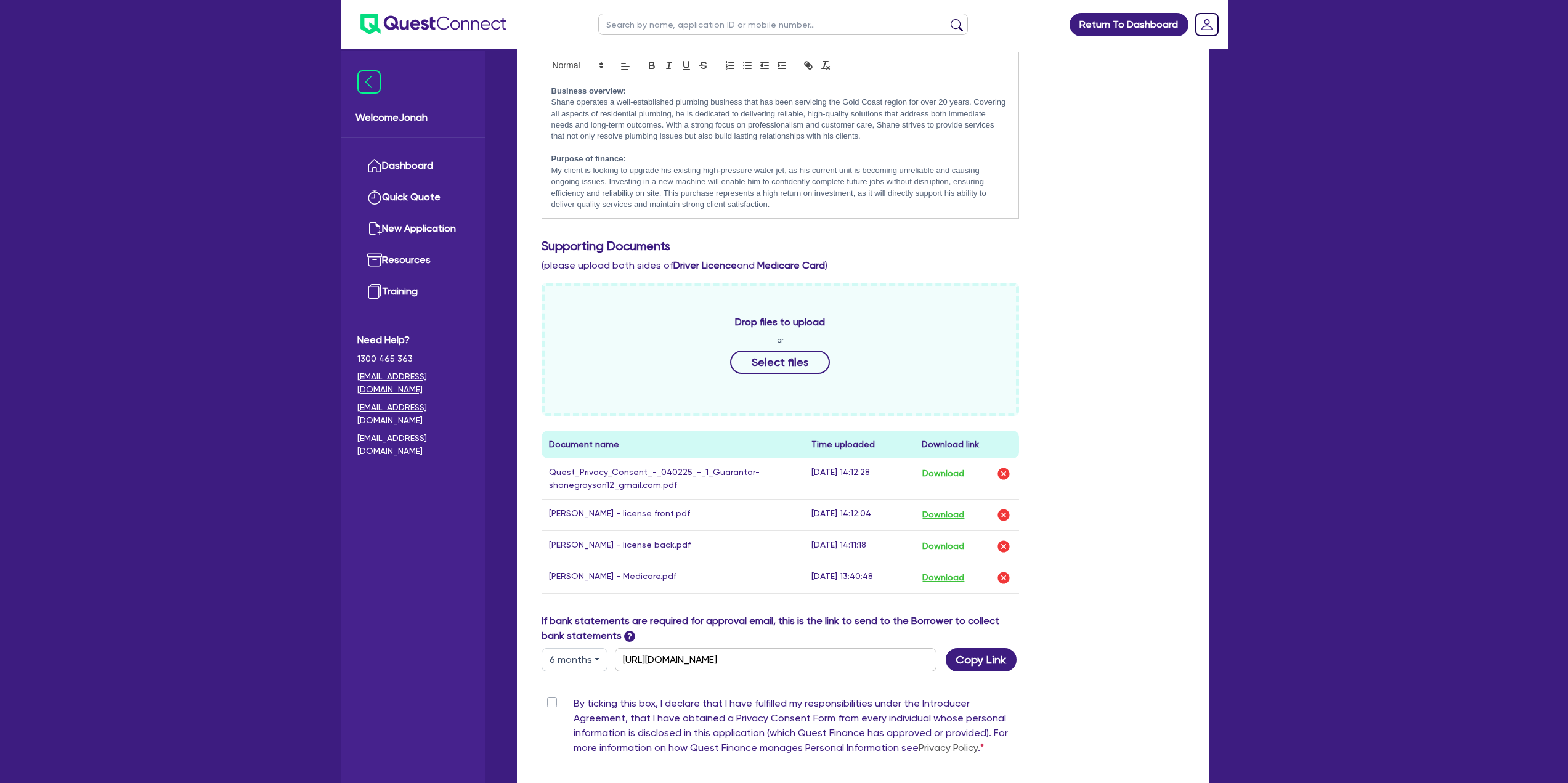
scroll to position [370, 0]
